Goal: Information Seeking & Learning: Learn about a topic

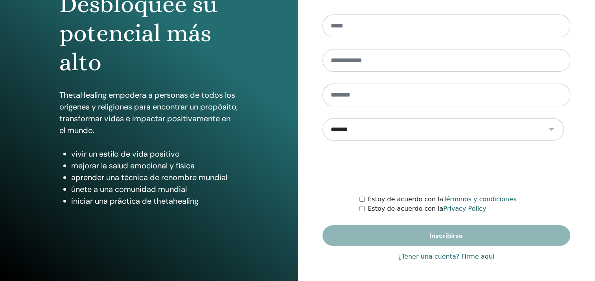
scroll to position [142, 0]
click at [421, 252] on link "¿Tener una cuenta? Firme aquí" at bounding box center [446, 256] width 96 height 9
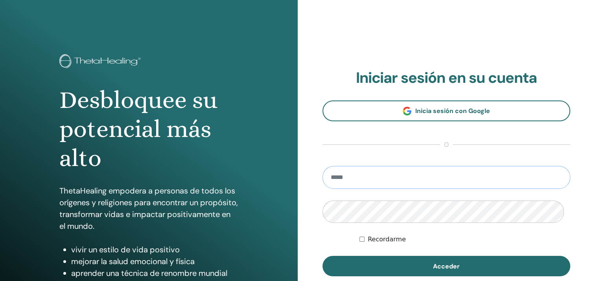
click at [348, 189] on input "email" at bounding box center [446, 177] width 248 height 23
type input "**********"
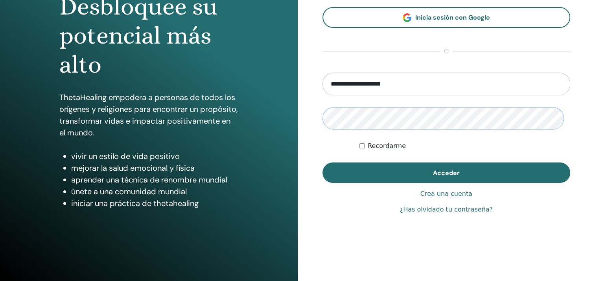
scroll to position [94, 0]
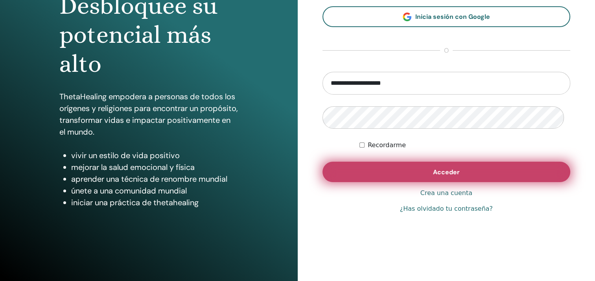
click at [441, 177] on span "Acceder" at bounding box center [446, 172] width 27 height 8
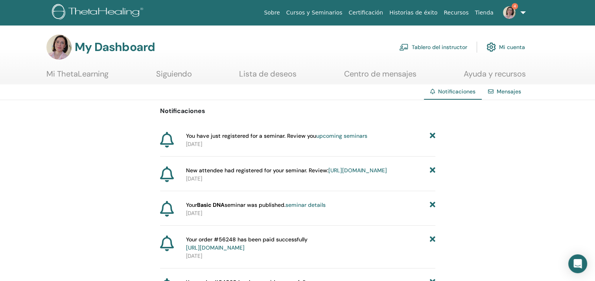
click at [340, 140] on link "upcoming seminars" at bounding box center [341, 135] width 51 height 7
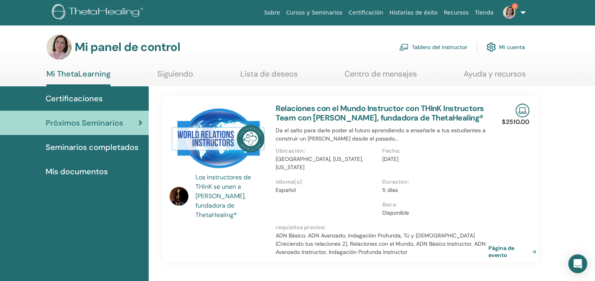
click at [91, 153] on span "Seminarios completados" at bounding box center [92, 148] width 93 height 12
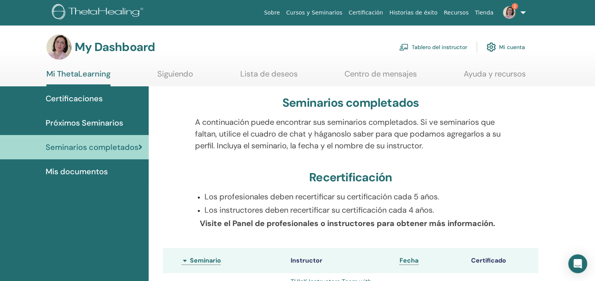
click at [76, 99] on span "Certificaciones" at bounding box center [74, 99] width 57 height 12
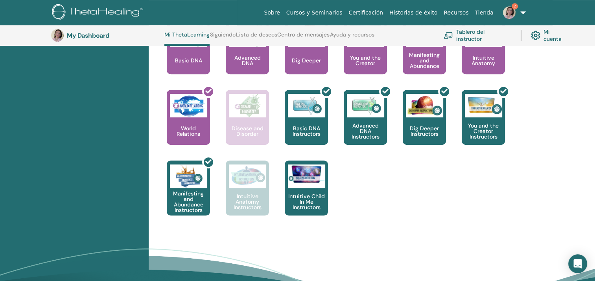
scroll to position [386, 0]
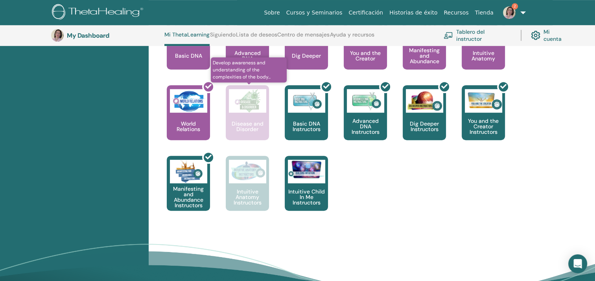
click at [245, 132] on p "Disease and Disorder" at bounding box center [247, 126] width 43 height 11
click at [506, 15] on img at bounding box center [509, 12] width 13 height 13
